Goal: Task Accomplishment & Management: Use online tool/utility

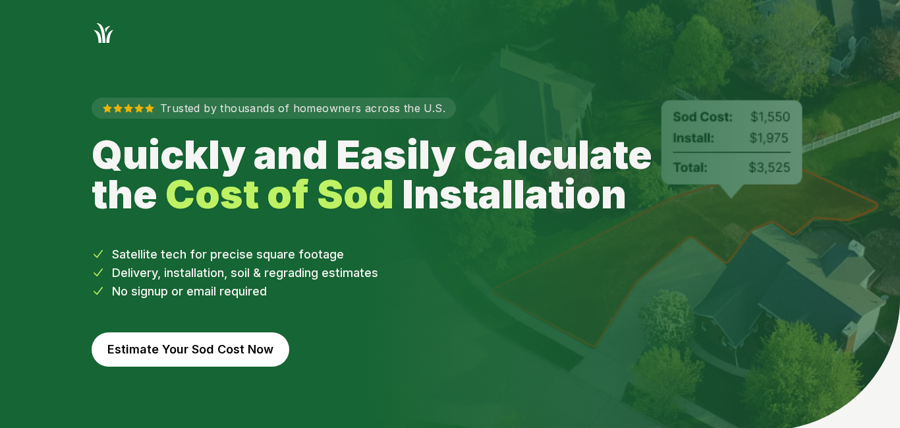
click at [219, 350] on button "Estimate Your Sod Cost Now" at bounding box center [191, 349] width 198 height 34
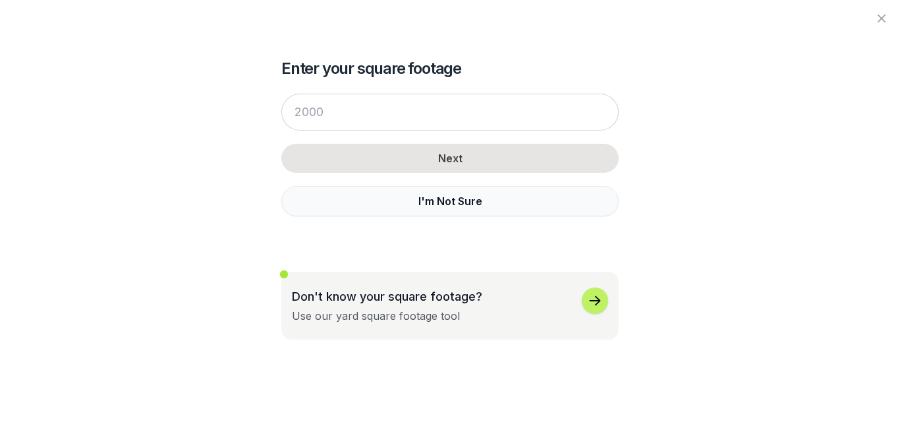
click at [474, 205] on button "I'm Not Sure" at bounding box center [449, 201] width 337 height 30
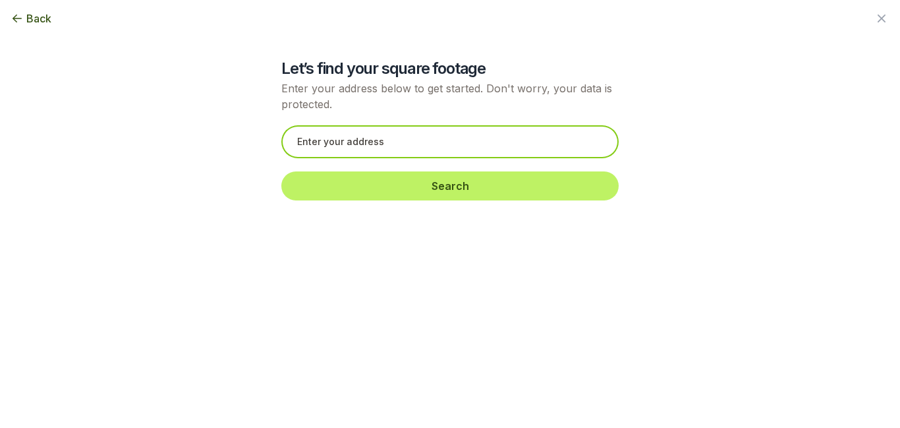
click at [478, 146] on input "text" at bounding box center [449, 141] width 337 height 33
paste input "25042 E. 5th. [GEOGRAPHIC_DATA]"
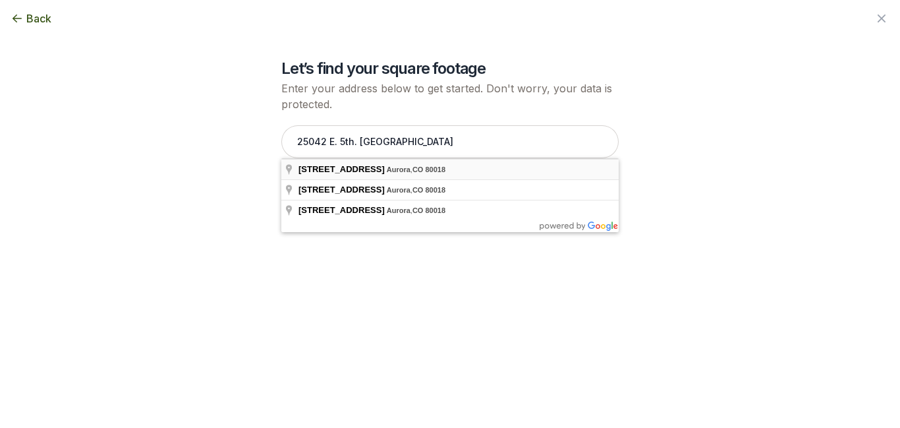
type input "[STREET_ADDRESS]"
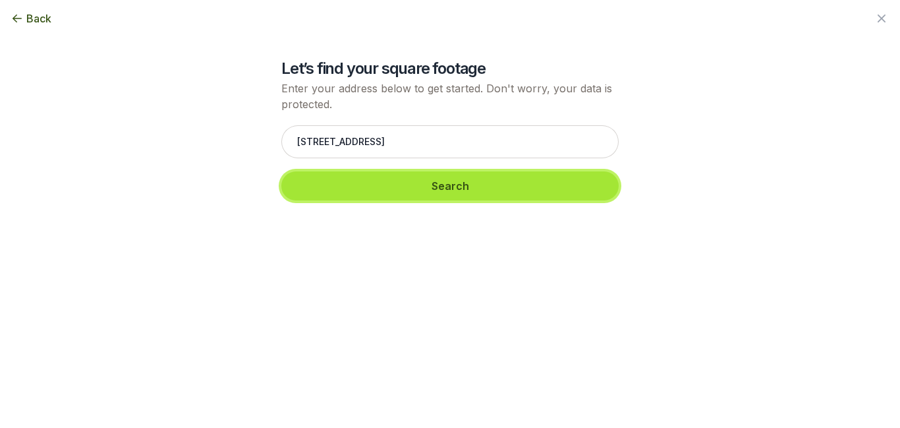
click at [430, 187] on button "Search" at bounding box center [449, 185] width 337 height 29
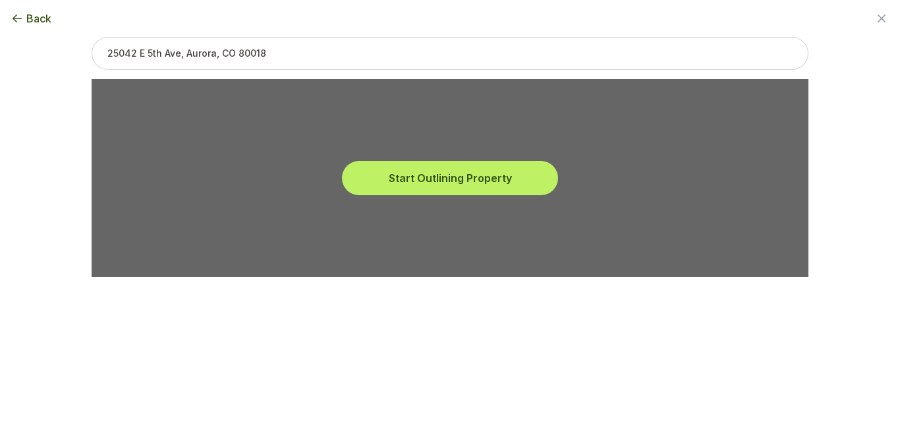
click at [430, 187] on button "Start Outlining Property" at bounding box center [450, 177] width 211 height 29
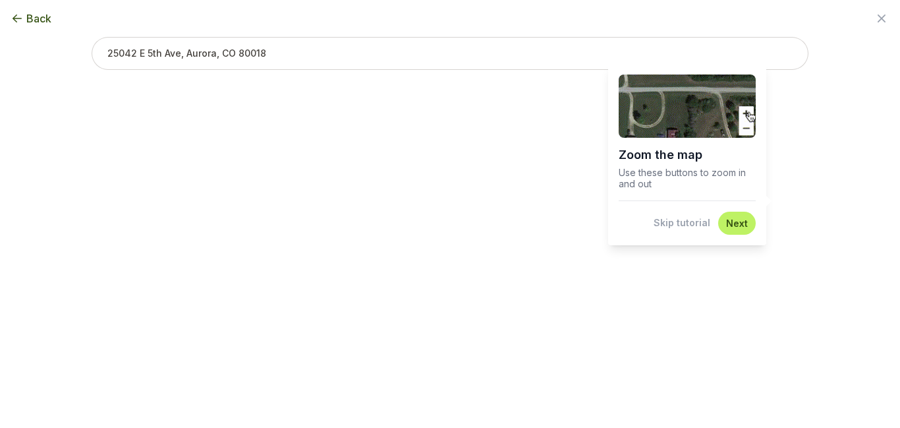
click at [744, 113] on img at bounding box center [687, 105] width 137 height 63
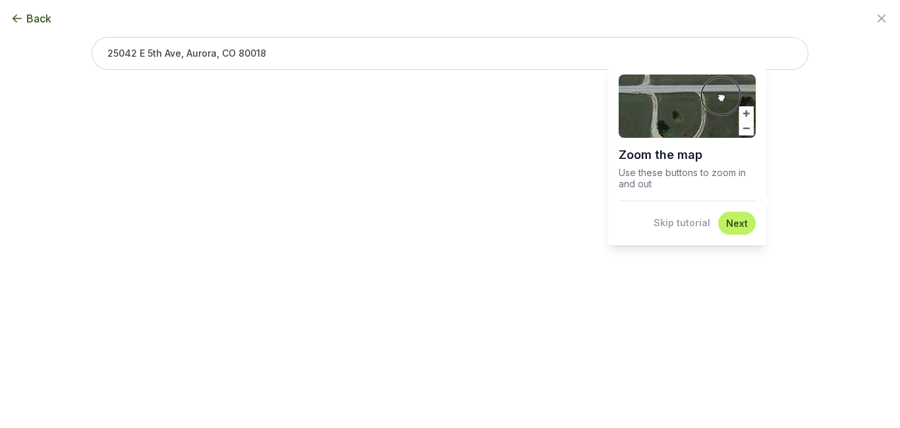
click at [682, 116] on img at bounding box center [687, 105] width 137 height 63
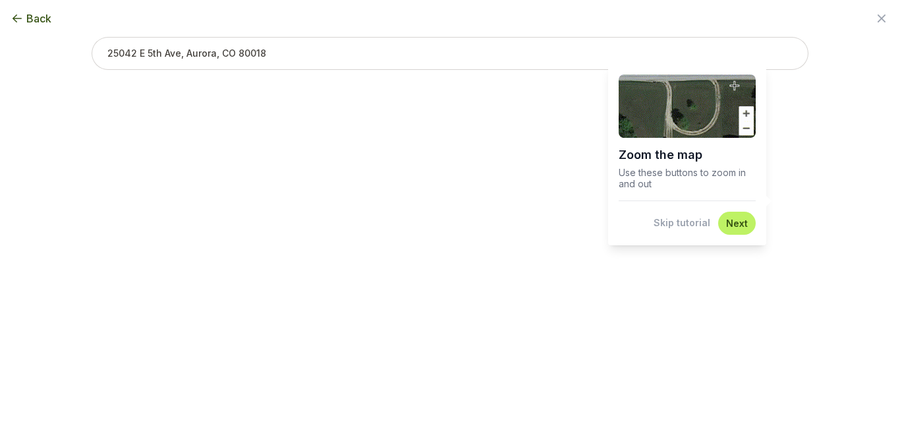
click at [733, 224] on button "Next" at bounding box center [737, 223] width 22 height 13
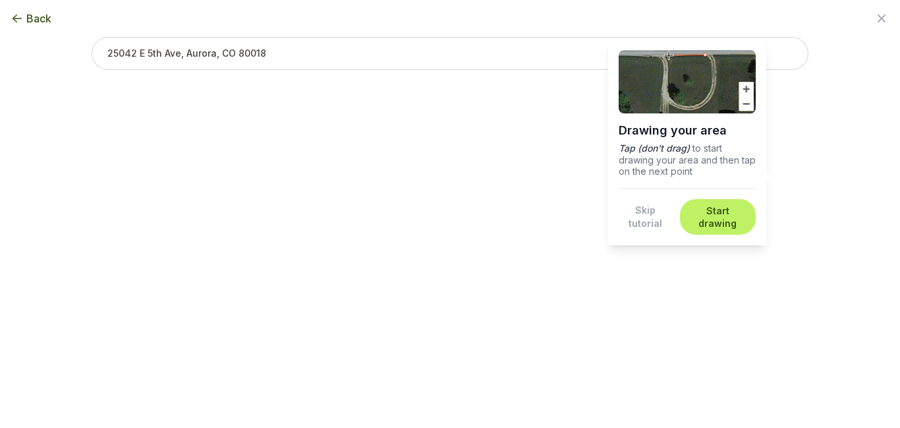
click at [733, 224] on button "Start drawing" at bounding box center [718, 217] width 60 height 26
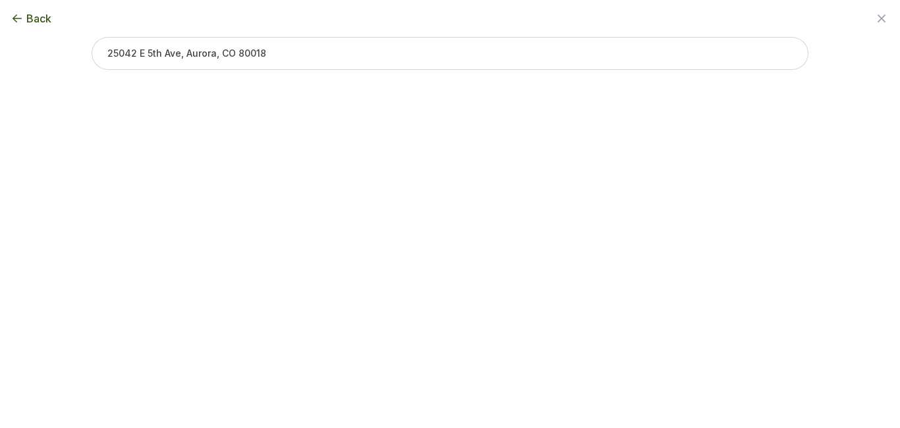
click at [33, 18] on span "Back" at bounding box center [38, 19] width 25 height 16
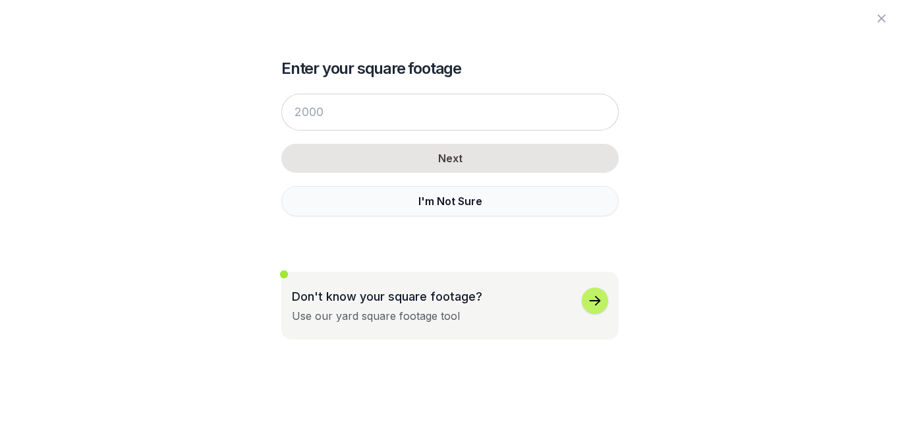
click at [443, 200] on button "I'm Not Sure" at bounding box center [449, 201] width 337 height 30
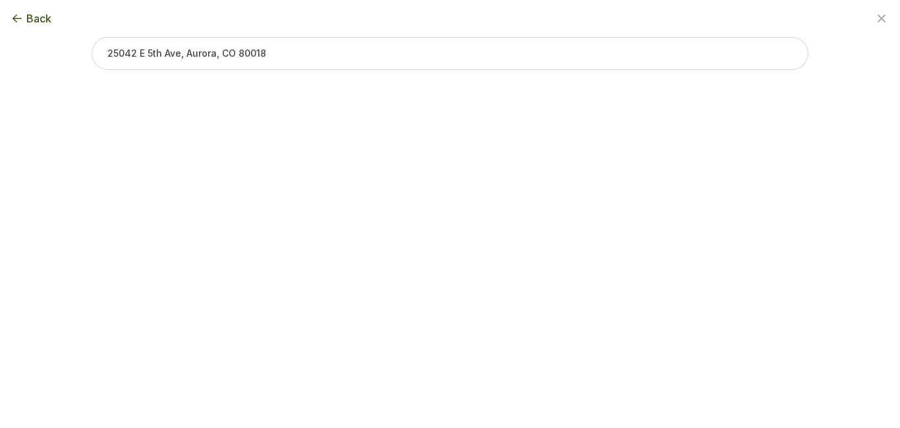
click at [293, 57] on input "text" at bounding box center [450, 53] width 717 height 33
click at [322, 53] on input "text" at bounding box center [450, 53] width 717 height 33
click at [288, 53] on input "text" at bounding box center [450, 53] width 717 height 33
click at [38, 20] on span "Back" at bounding box center [38, 19] width 25 height 16
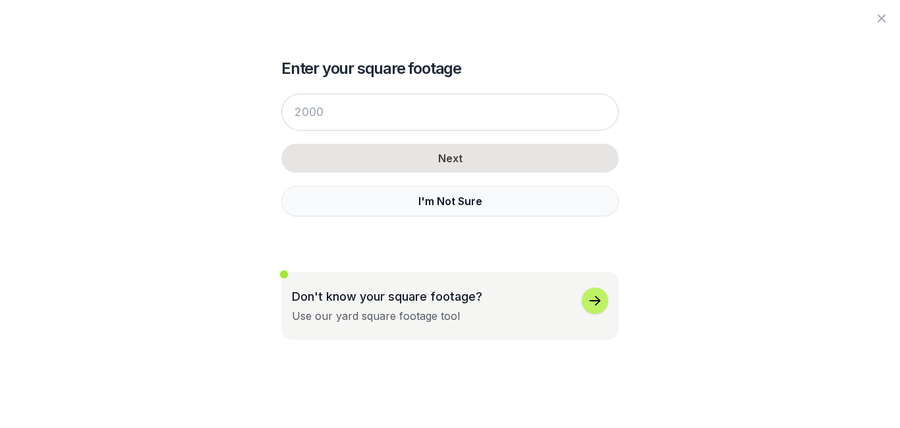
click at [461, 209] on button "I'm Not Sure" at bounding box center [449, 201] width 337 height 30
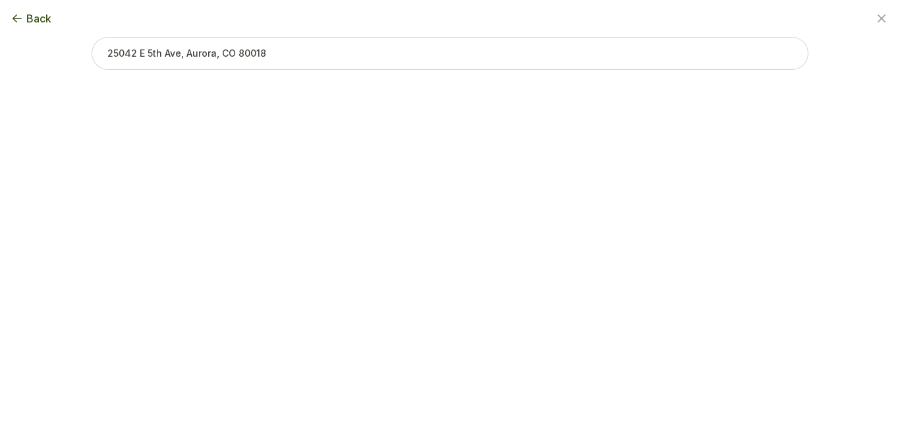
click at [20, 19] on icon "button" at bounding box center [17, 18] width 13 height 13
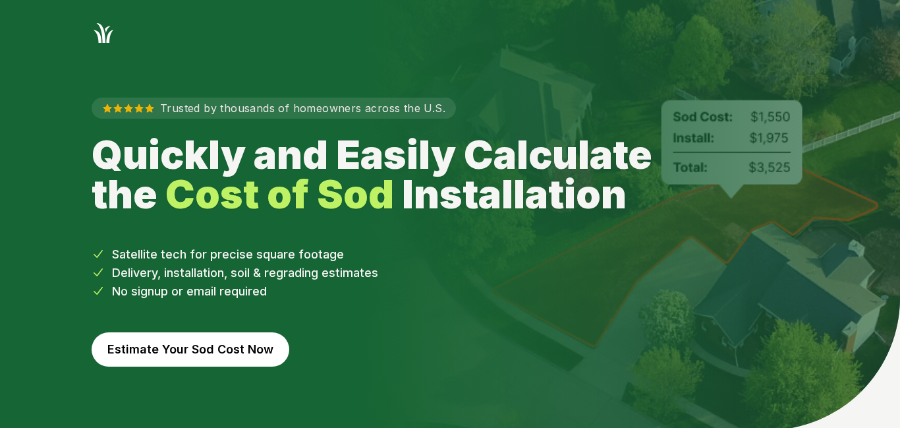
click at [184, 355] on button "Estimate Your Sod Cost Now" at bounding box center [191, 349] width 198 height 34
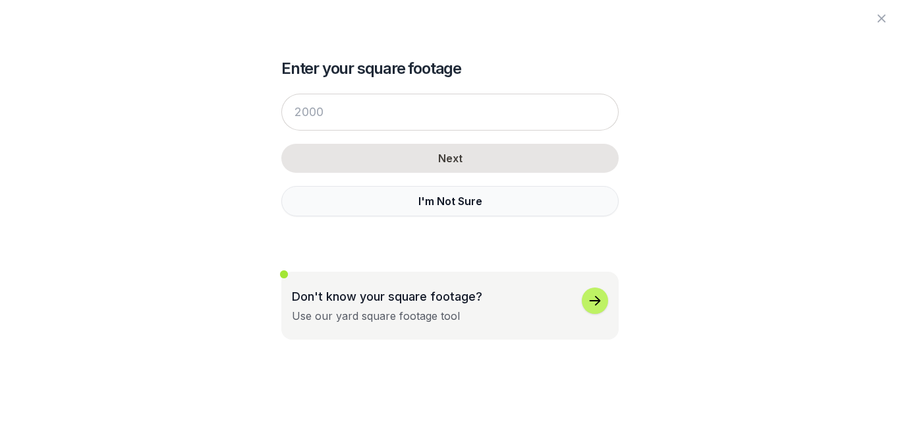
click at [460, 204] on button "I'm Not Sure" at bounding box center [449, 201] width 337 height 30
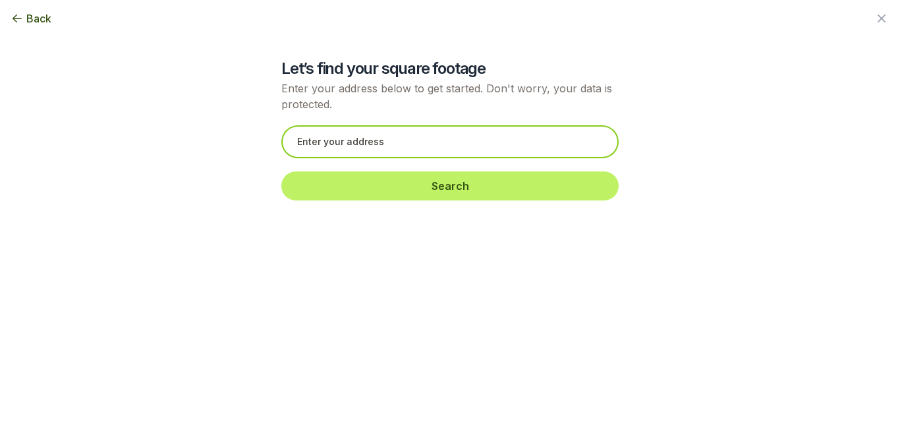
click at [451, 148] on input "text" at bounding box center [449, 141] width 337 height 33
paste input "25042 E. 5th. [GEOGRAPHIC_DATA]"
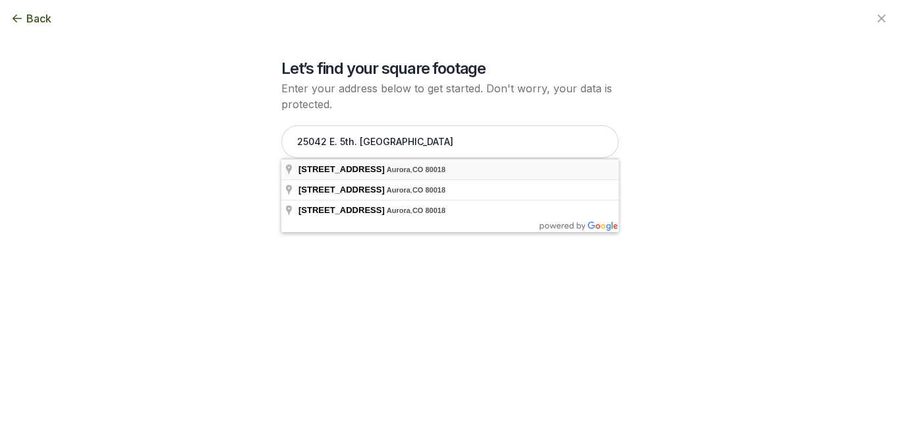
type input "[STREET_ADDRESS]"
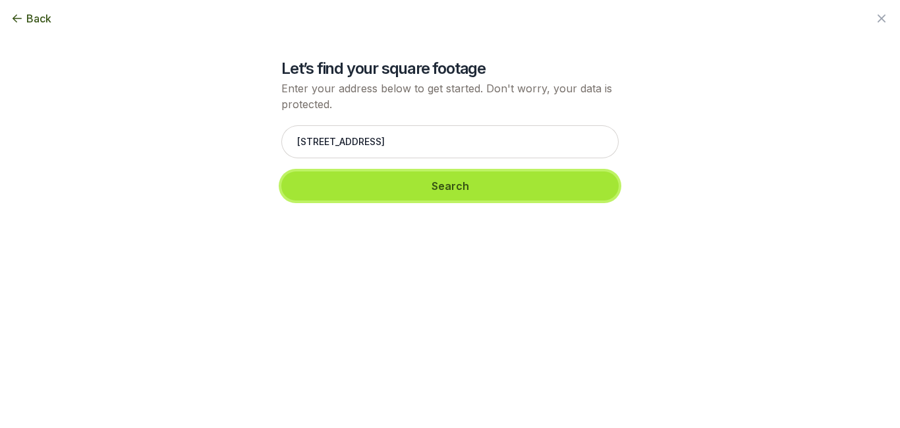
click at [399, 187] on button "Search" at bounding box center [449, 185] width 337 height 29
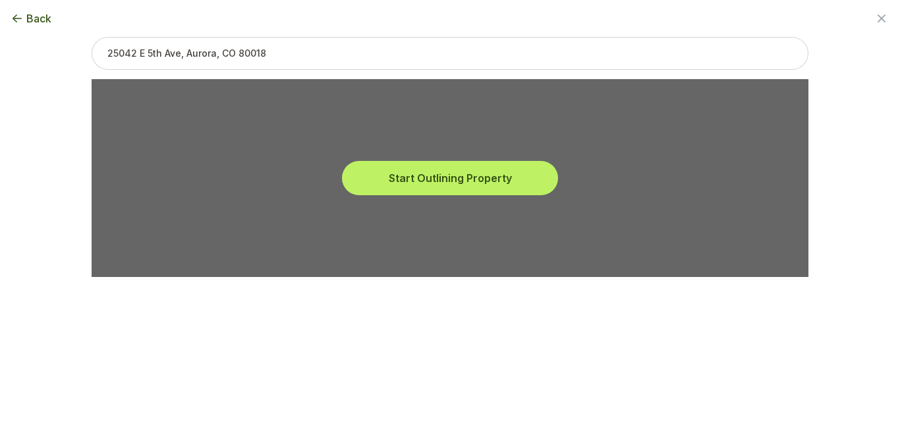
click at [399, 187] on button "Start Outlining Property" at bounding box center [450, 177] width 211 height 29
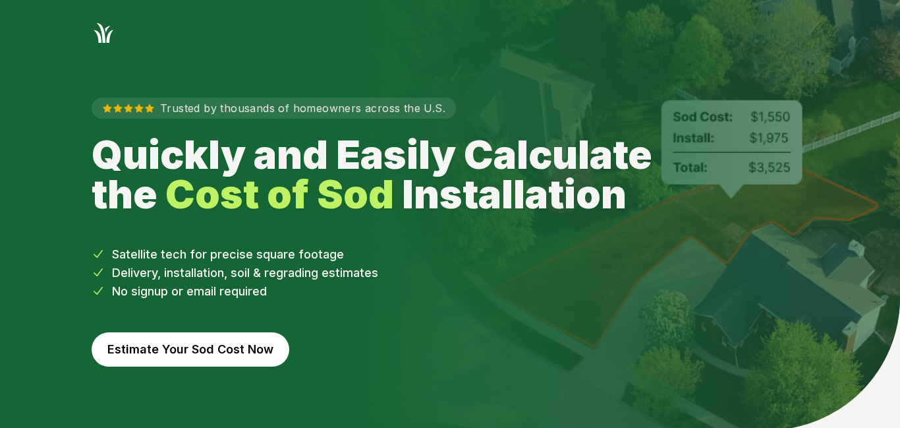
click at [192, 341] on button "Estimate Your Sod Cost Now" at bounding box center [191, 349] width 198 height 34
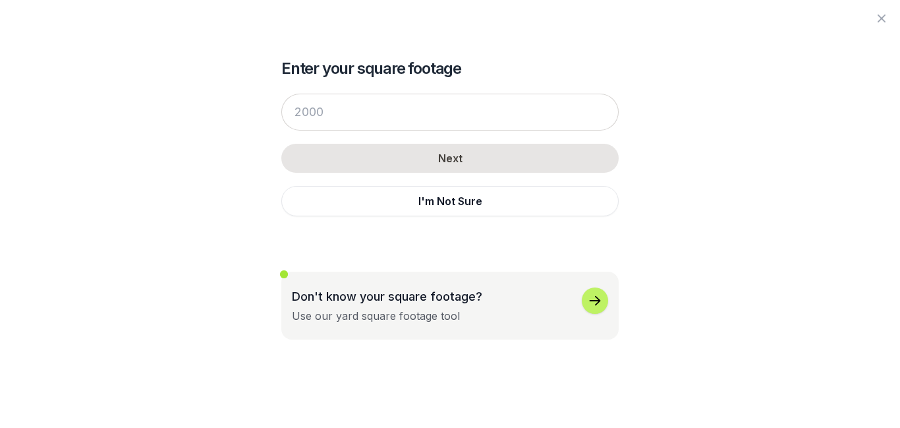
click at [596, 298] on icon "button" at bounding box center [595, 301] width 16 height 16
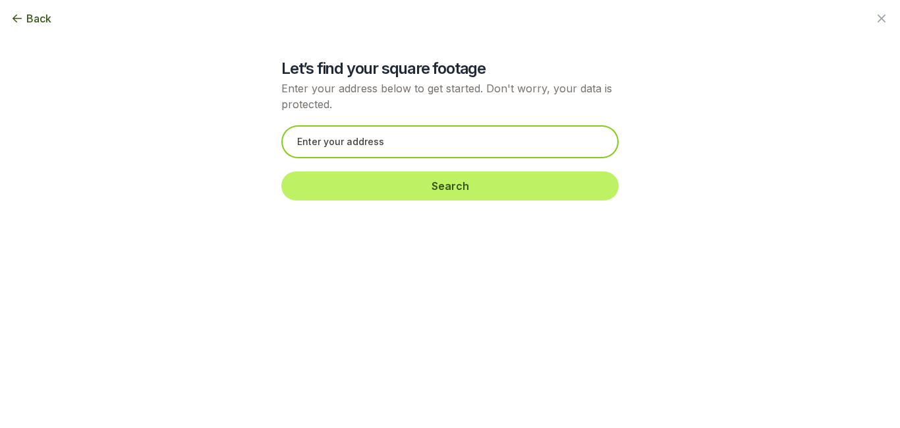
click at [493, 140] on input "text" at bounding box center [449, 141] width 337 height 33
paste input "25042 E. 5th. [GEOGRAPHIC_DATA]"
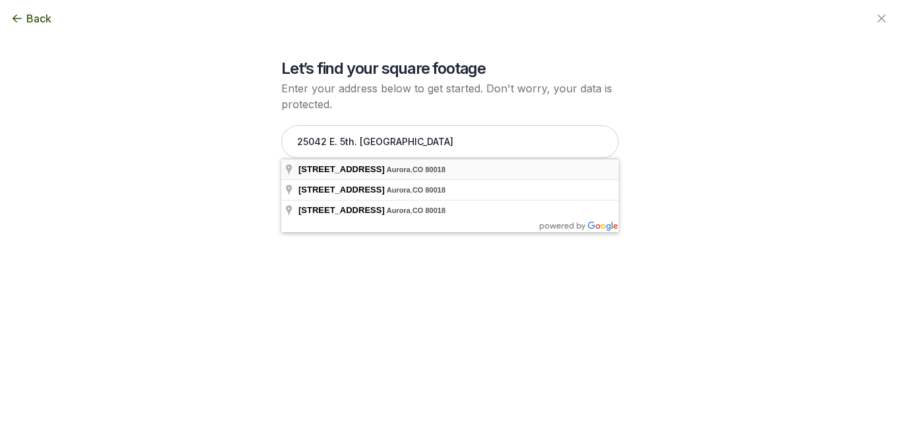
type input "[STREET_ADDRESS]"
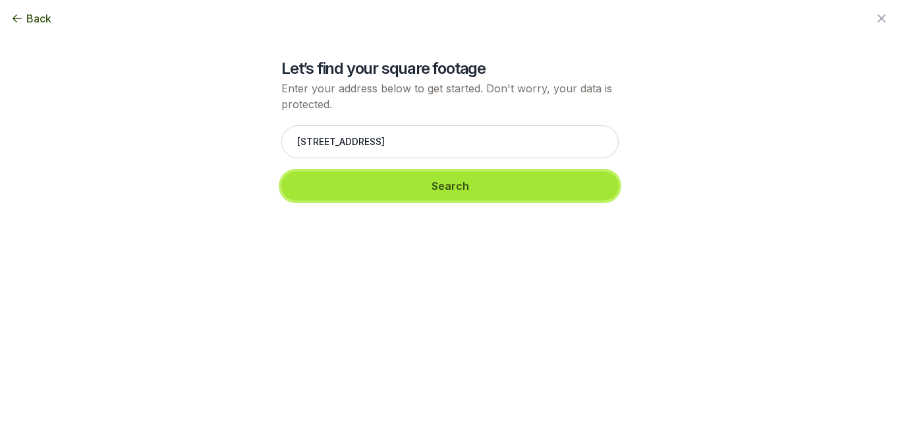
click at [449, 185] on button "Search" at bounding box center [449, 185] width 337 height 29
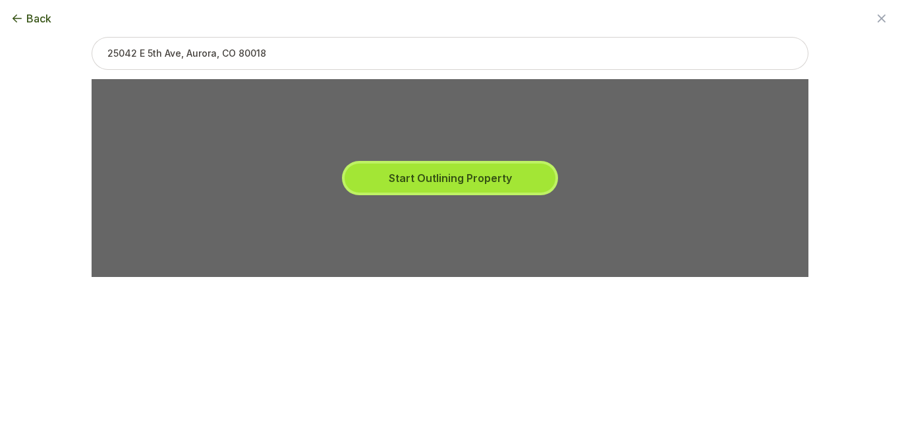
click at [454, 179] on button "Start Outlining Property" at bounding box center [450, 177] width 211 height 29
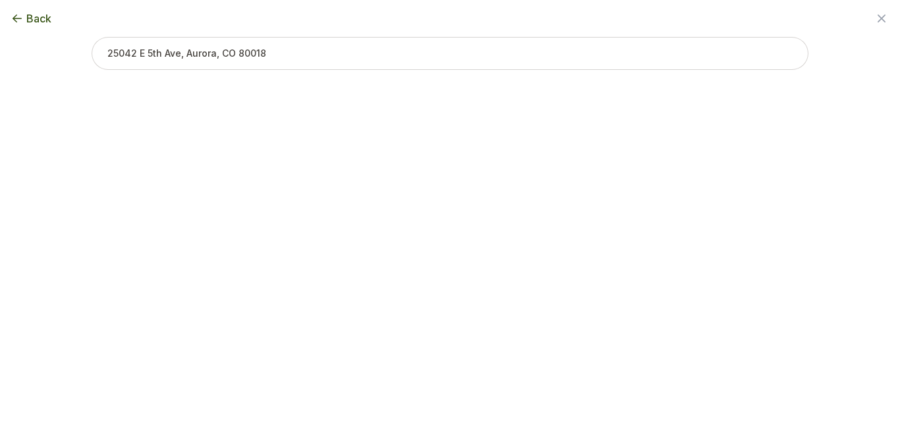
click at [365, 55] on input "text" at bounding box center [450, 53] width 717 height 33
click at [28, 18] on span "Back" at bounding box center [38, 19] width 25 height 16
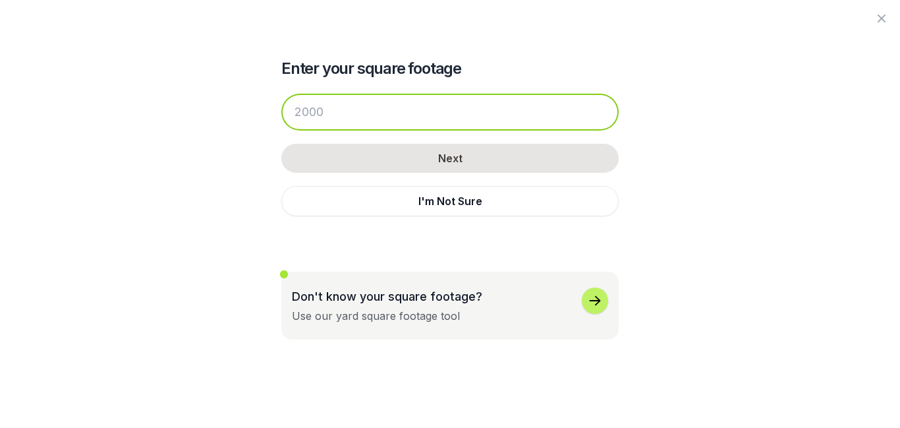
click at [441, 116] on input "number" at bounding box center [449, 112] width 337 height 37
